Goal: Task Accomplishment & Management: Manage account settings

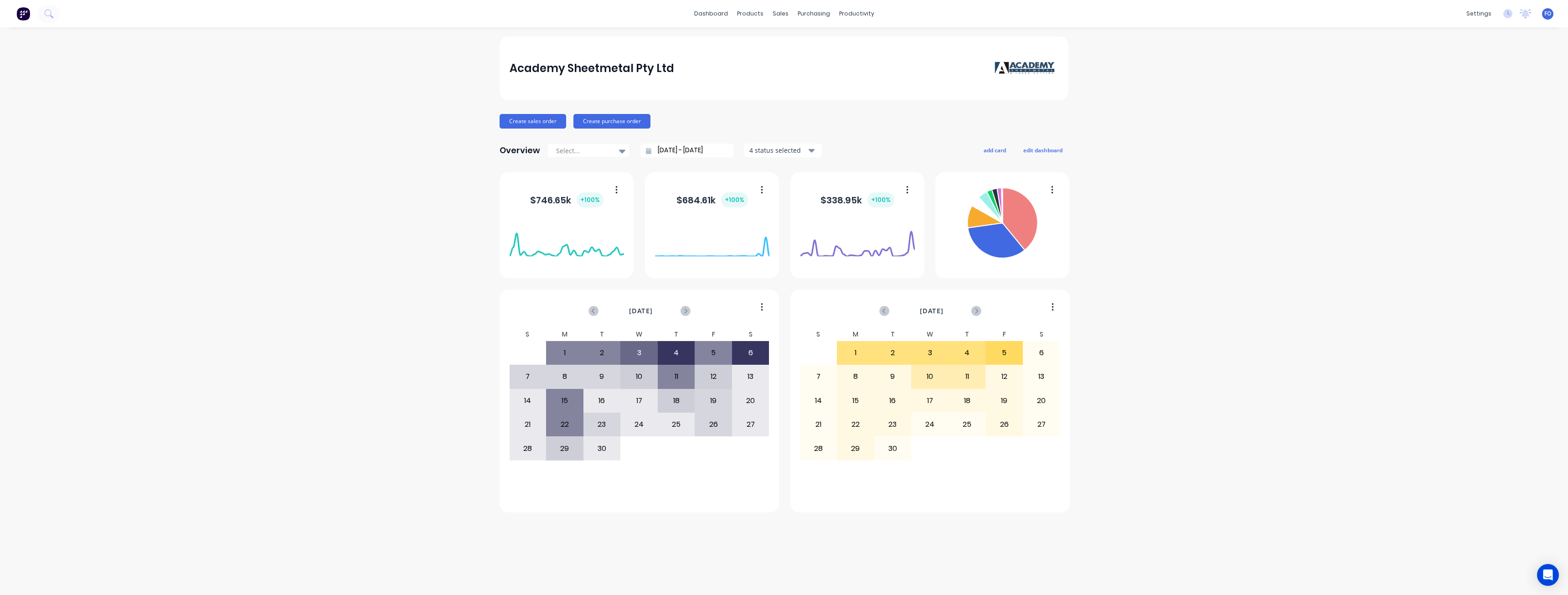
click at [780, 12] on span "FO" at bounding box center [1547, 13] width 7 height 8
click at [780, 110] on button "Sign out" at bounding box center [1490, 114] width 121 height 18
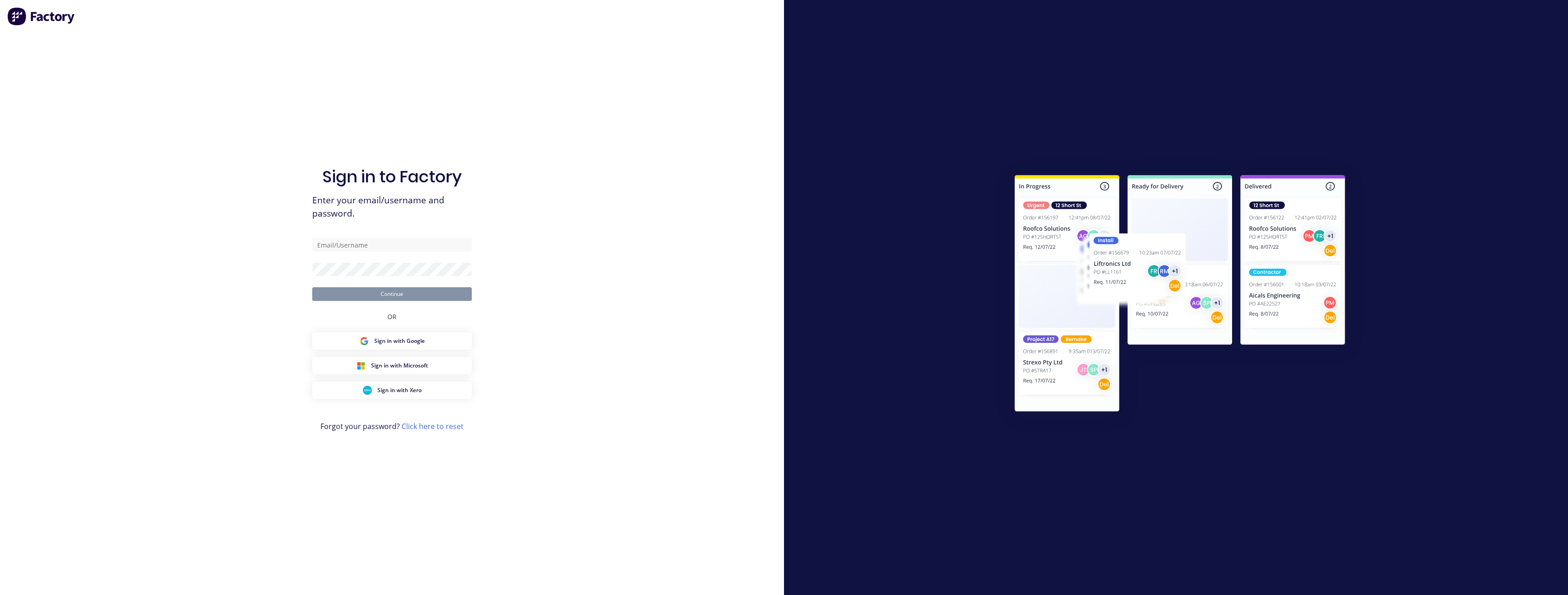
click at [228, 474] on div "Sign in to Factory Enter your email/username and password. Continue OR Sign in …" at bounding box center [392, 297] width 784 height 595
click at [411, 242] on input "text" at bounding box center [392, 245] width 160 height 14
drag, startPoint x: 240, startPoint y: 485, endPoint x: 271, endPoint y: 451, distance: 46.0
click at [240, 485] on div "Sign in to Factory Enter your email/username and password. Continue OR Sign in …" at bounding box center [392, 297] width 784 height 595
click at [389, 249] on input "text" at bounding box center [392, 245] width 160 height 14
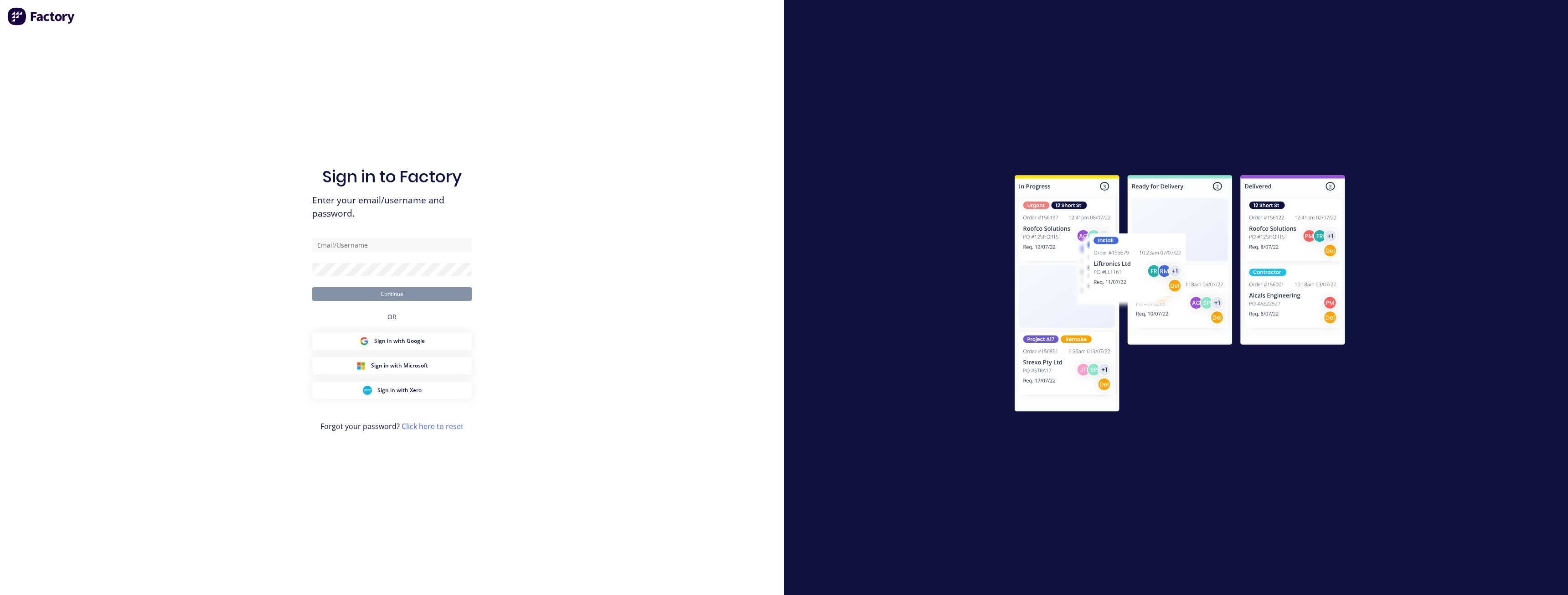
click at [338, 76] on div "Sign in to Factory Enter your email/username and password. Continue OR Sign in …" at bounding box center [392, 306] width 160 height 562
